Goal: Information Seeking & Learning: Learn about a topic

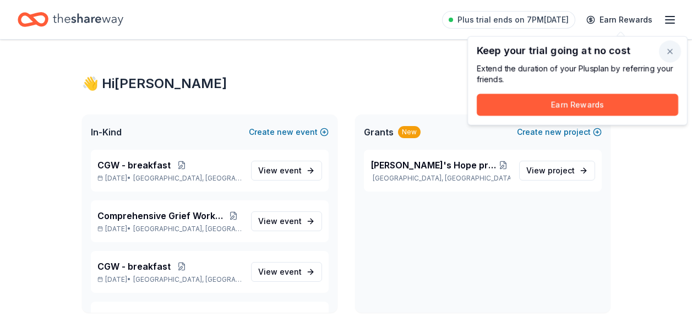
click at [668, 51] on button "button" at bounding box center [670, 52] width 22 height 22
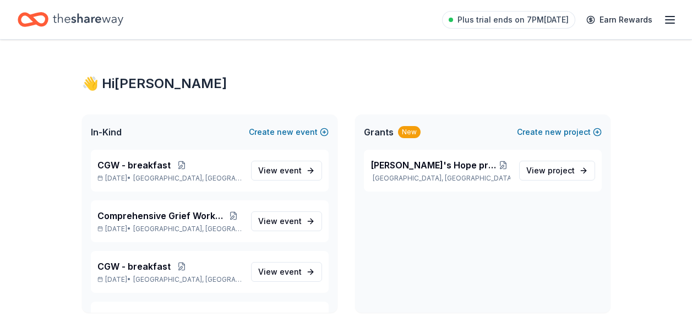
click at [666, 24] on icon "button" at bounding box center [669, 19] width 13 height 13
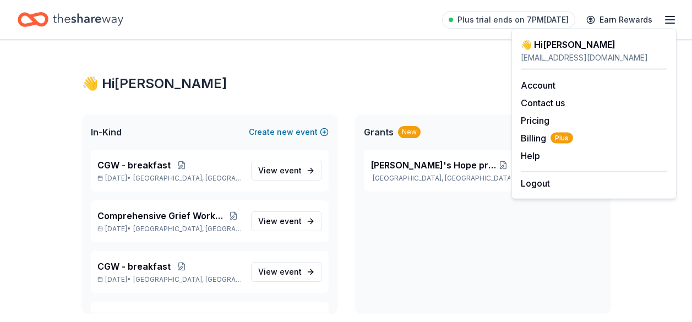
scroll to position [4, 0]
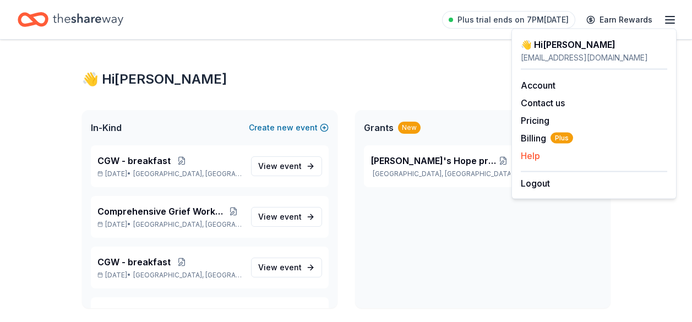
click at [530, 155] on button "Help" at bounding box center [530, 155] width 19 height 13
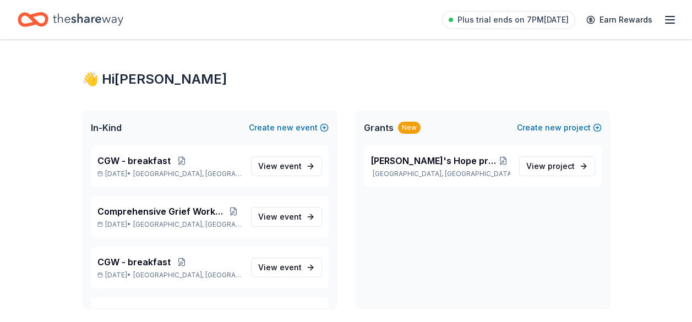
click at [137, 119] on div "In-Kind Create new event" at bounding box center [209, 127] width 255 height 35
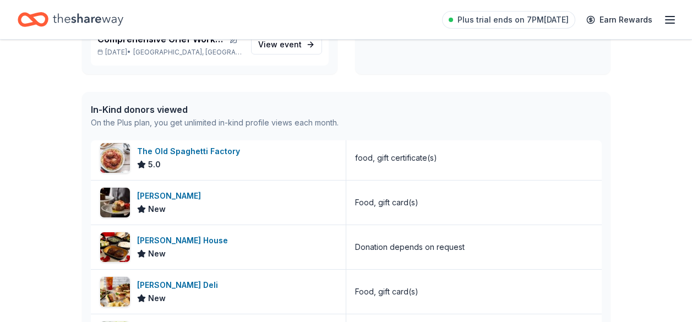
scroll to position [0, 0]
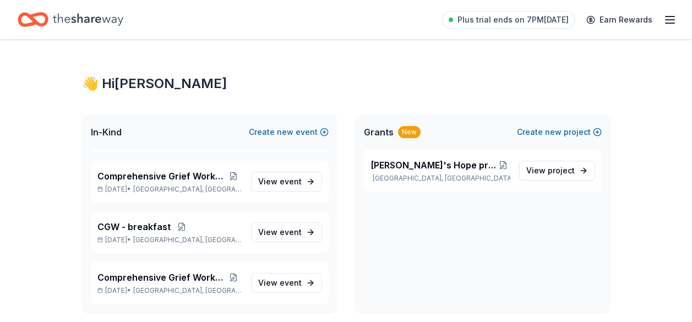
click at [108, 134] on span "In-Kind" at bounding box center [106, 132] width 31 height 13
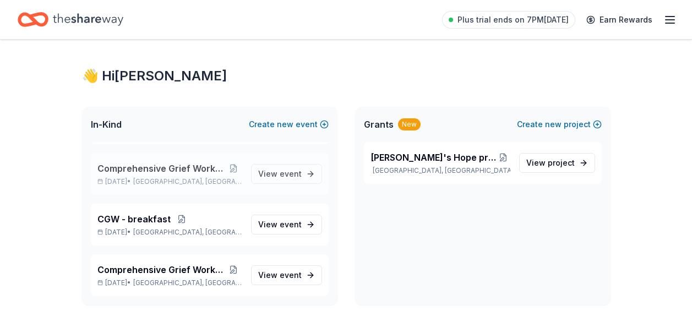
scroll to position [9, 0]
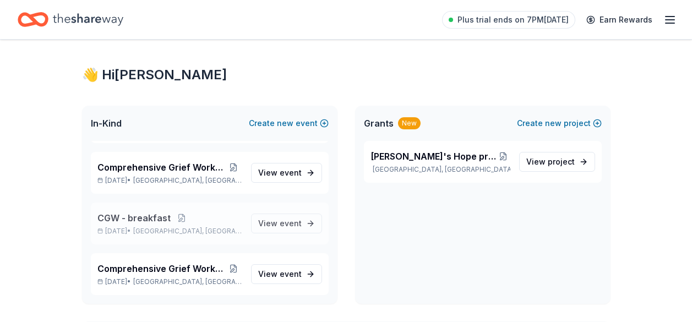
click at [145, 232] on p "[DATE] • [GEOGRAPHIC_DATA], [GEOGRAPHIC_DATA]" at bounding box center [169, 231] width 145 height 9
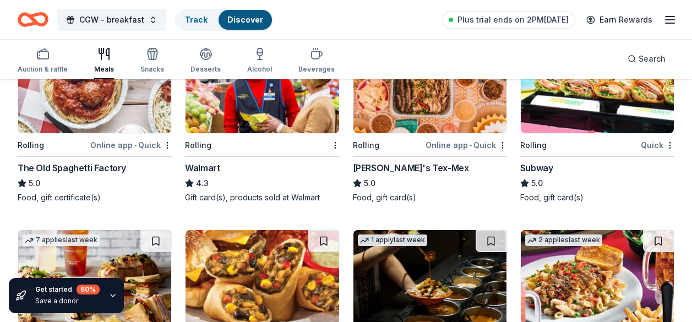
scroll to position [382, 0]
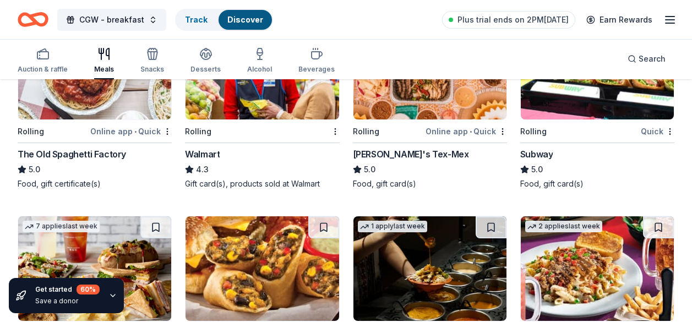
click at [112, 297] on icon "button" at bounding box center [112, 295] width 9 height 9
